Goal: Navigation & Orientation: Find specific page/section

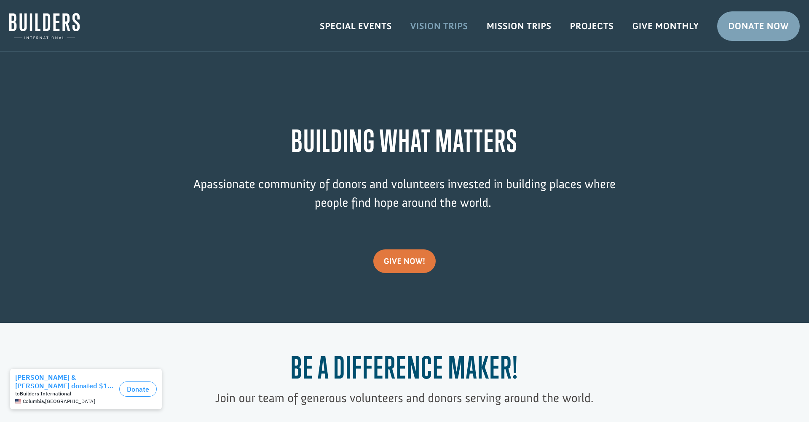
click at [436, 26] on link "Vision Trips" at bounding box center [439, 26] width 76 height 24
click at [355, 24] on link "Special Events" at bounding box center [356, 26] width 91 height 24
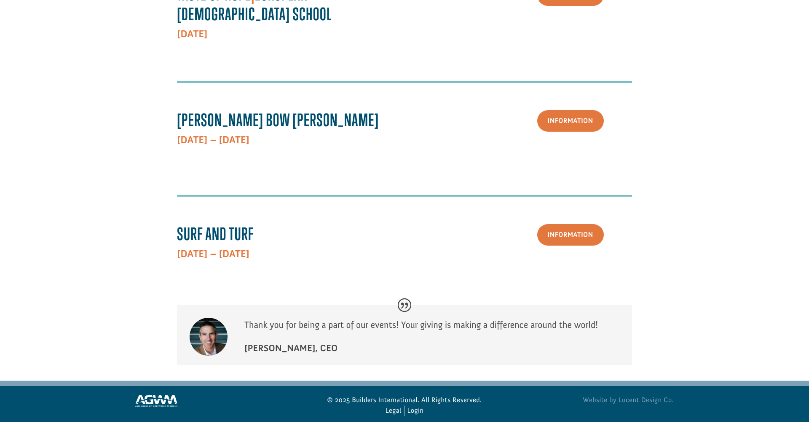
scroll to position [437, 0]
